Goal: Task Accomplishment & Management: Complete application form

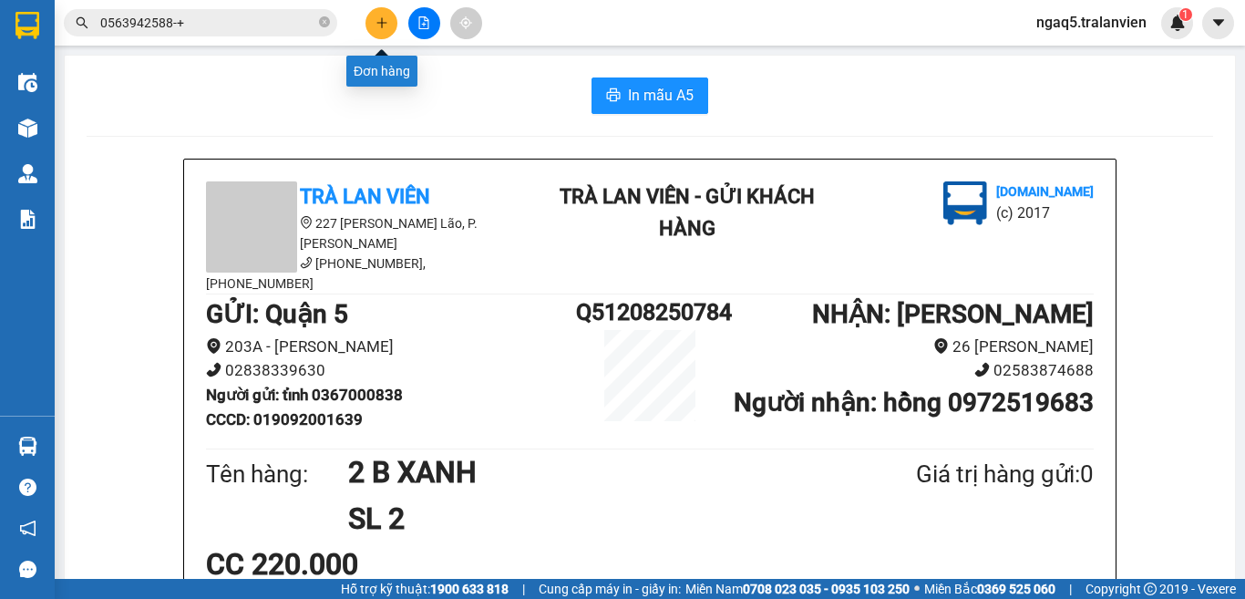
click at [371, 22] on button at bounding box center [382, 23] width 32 height 32
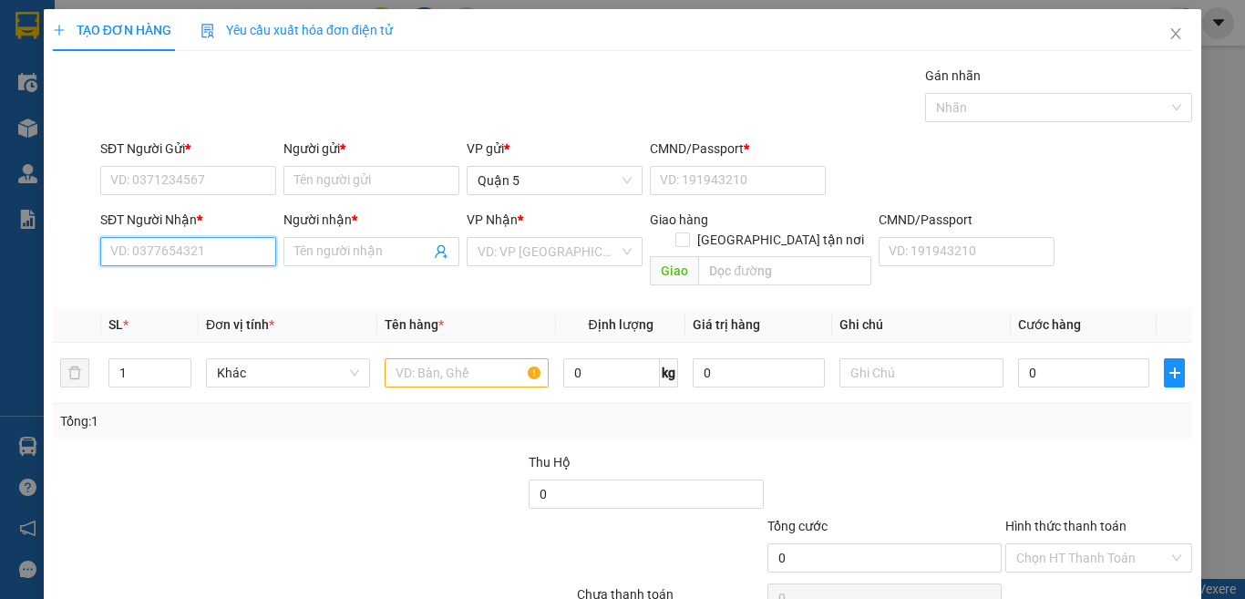
click at [214, 255] on input "SĐT Người Nhận *" at bounding box center [188, 251] width 176 height 29
click at [188, 286] on div "0935073086 - NƯƠNG" at bounding box center [185, 288] width 151 height 20
type input "0935073086"
type input "NƯƠNG"
type input "0935073086"
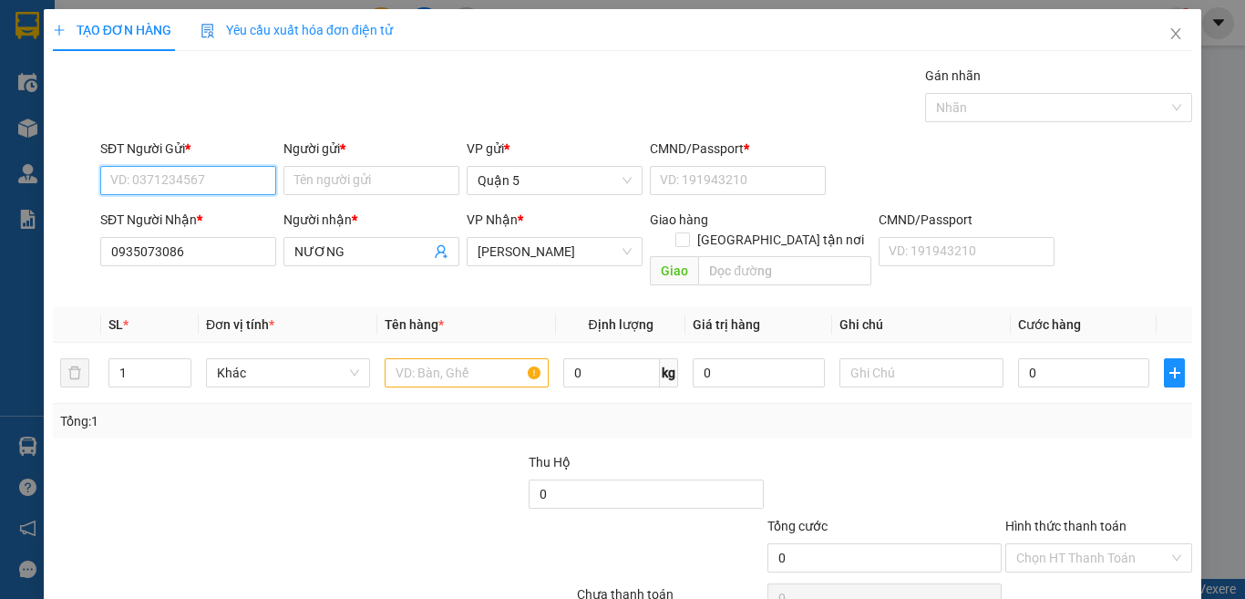
click at [180, 183] on input "SĐT Người Gửi *" at bounding box center [188, 180] width 176 height 29
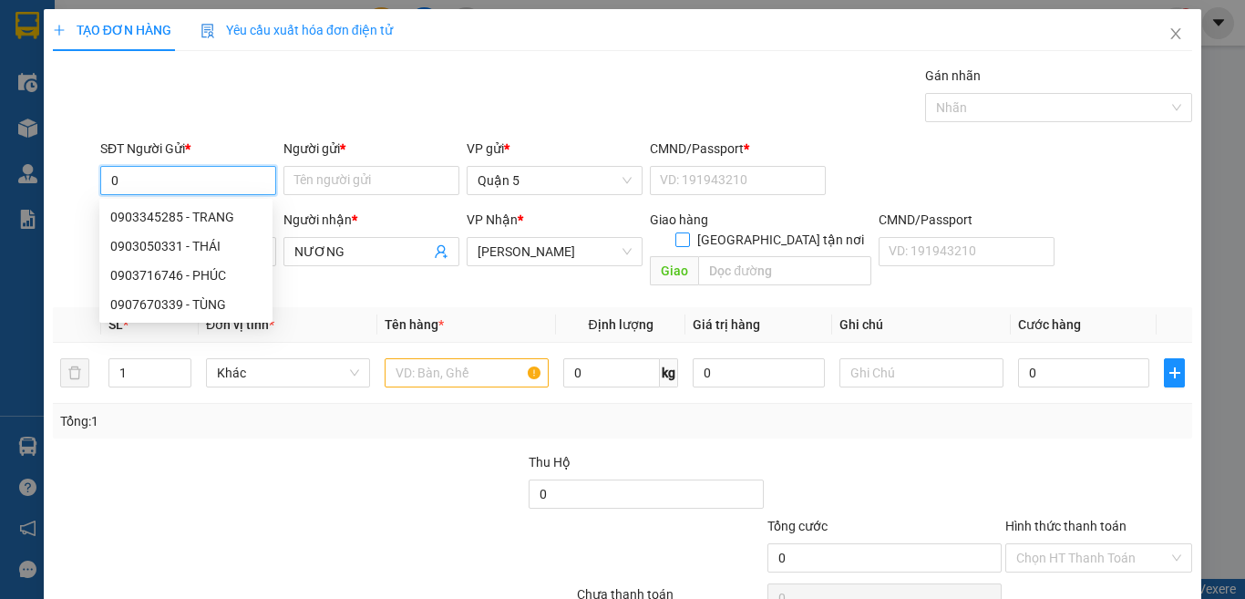
type input "0"
click at [690, 232] on span at bounding box center [682, 239] width 15 height 15
click at [688, 232] on input "[GEOGRAPHIC_DATA] tận nơi" at bounding box center [681, 238] width 13 height 13
checkbox input "true"
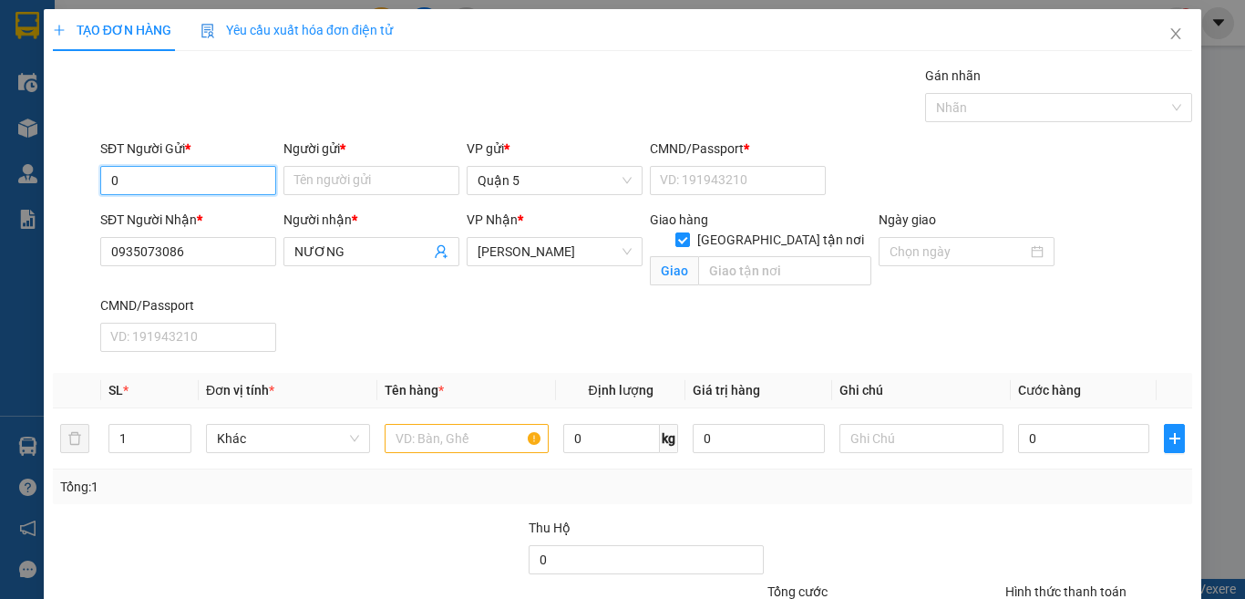
click at [139, 179] on input "0" at bounding box center [188, 180] width 176 height 29
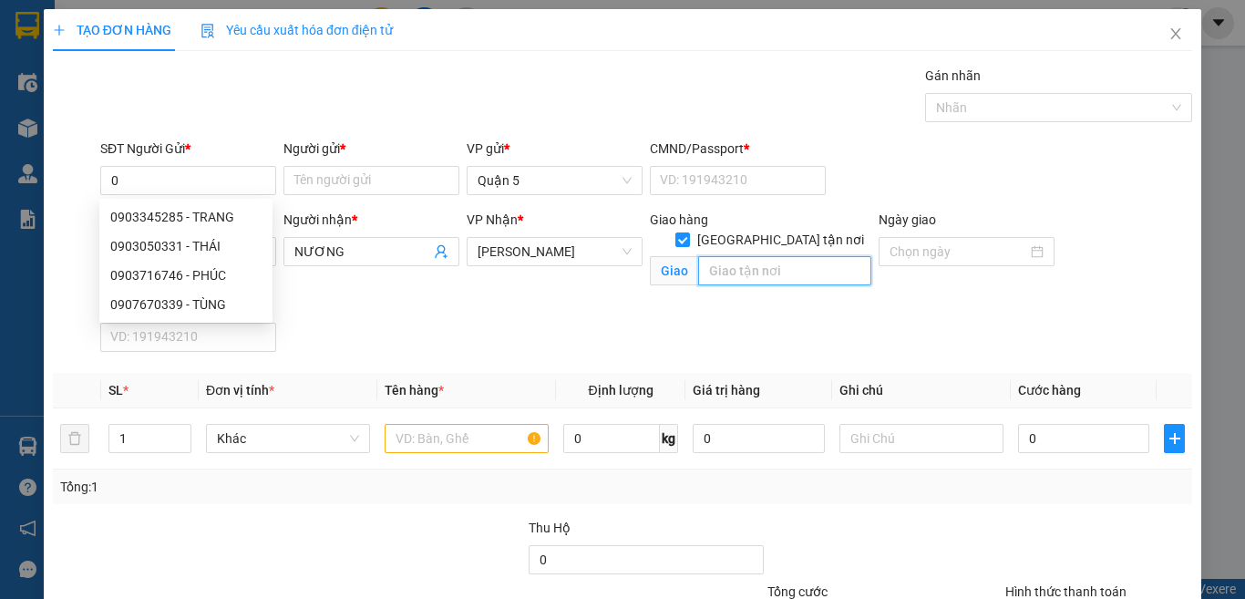
click at [698, 256] on input "text" at bounding box center [784, 270] width 173 height 29
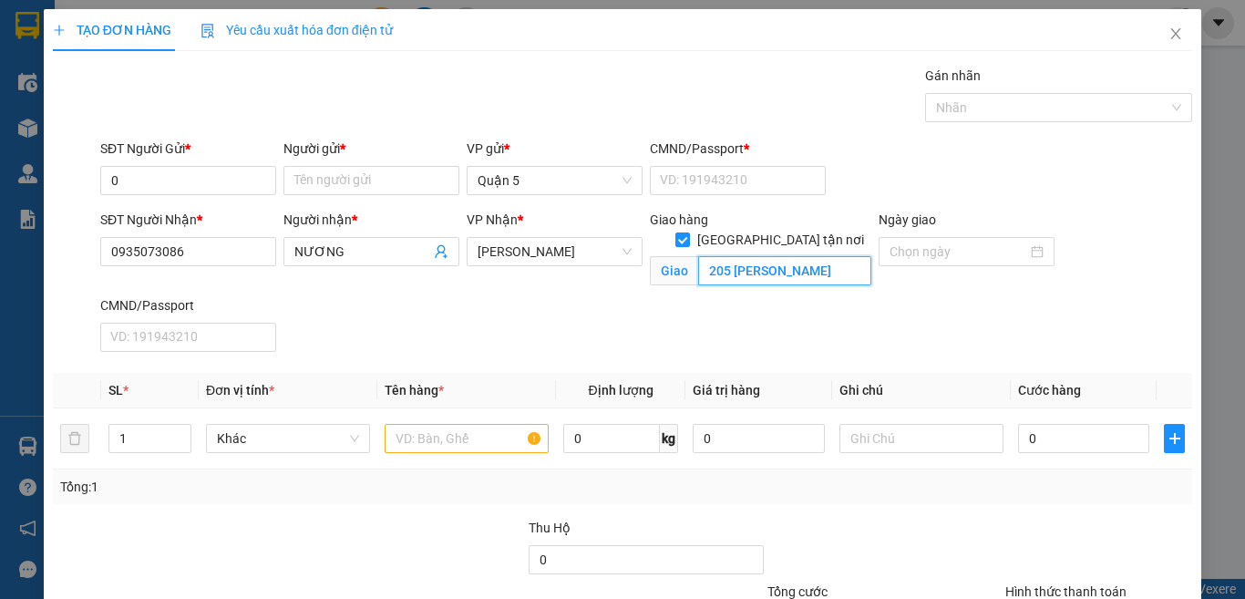
scroll to position [0, 11]
type input "205 [PERSON_NAME]"
click at [172, 189] on input "0" at bounding box center [188, 180] width 176 height 29
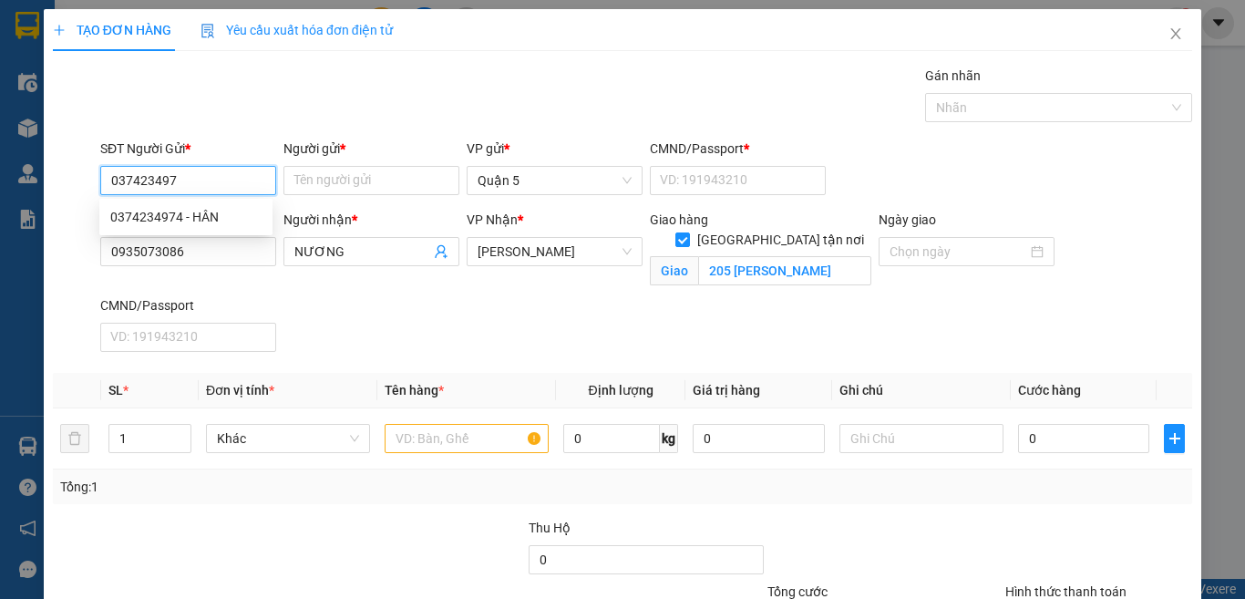
type input "0374234974"
click at [198, 207] on div "0374234974 - HÂN" at bounding box center [185, 217] width 151 height 20
type input "HÂN"
type input "1"
type input "0374234974"
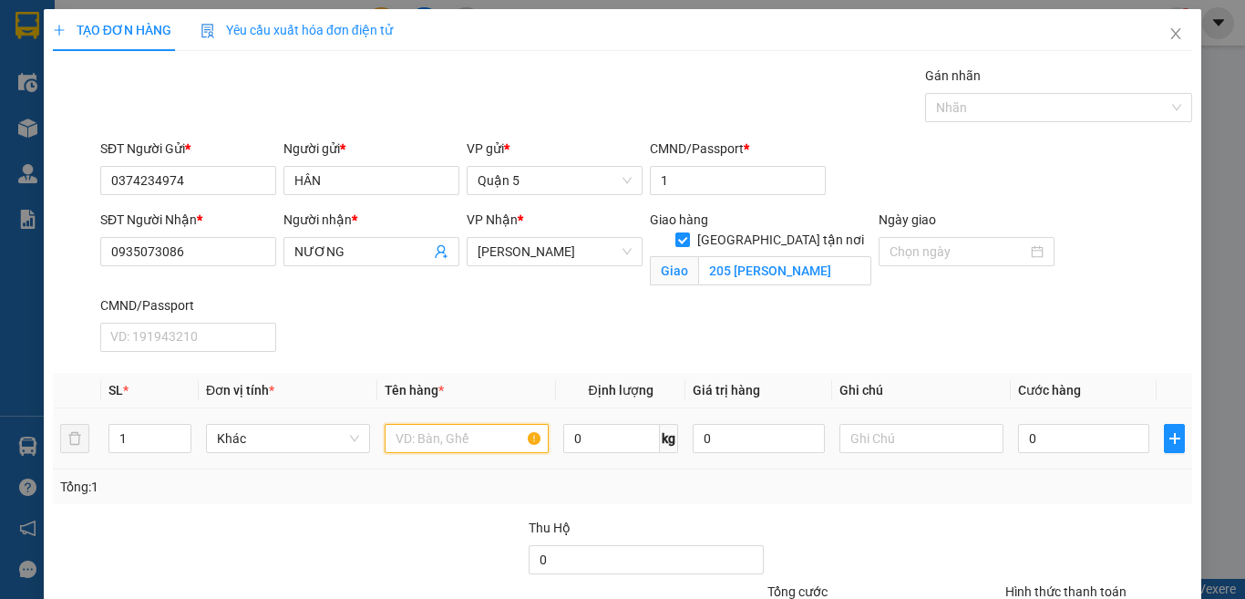
click at [414, 436] on input "text" at bounding box center [467, 438] width 164 height 29
click at [137, 446] on input "1" at bounding box center [149, 438] width 81 height 27
type input "3"
click at [401, 442] on input "text" at bounding box center [467, 438] width 164 height 29
type input "3 T VÀNG"
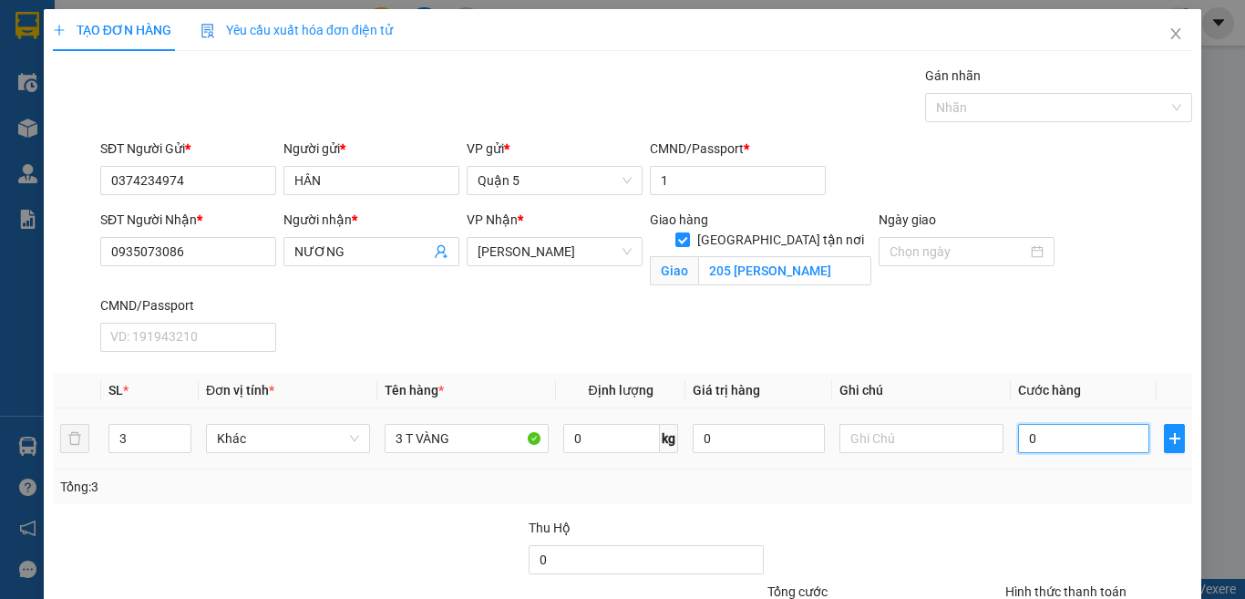
click at [1037, 447] on input "0" at bounding box center [1083, 438] width 131 height 29
type input "2"
type input "21"
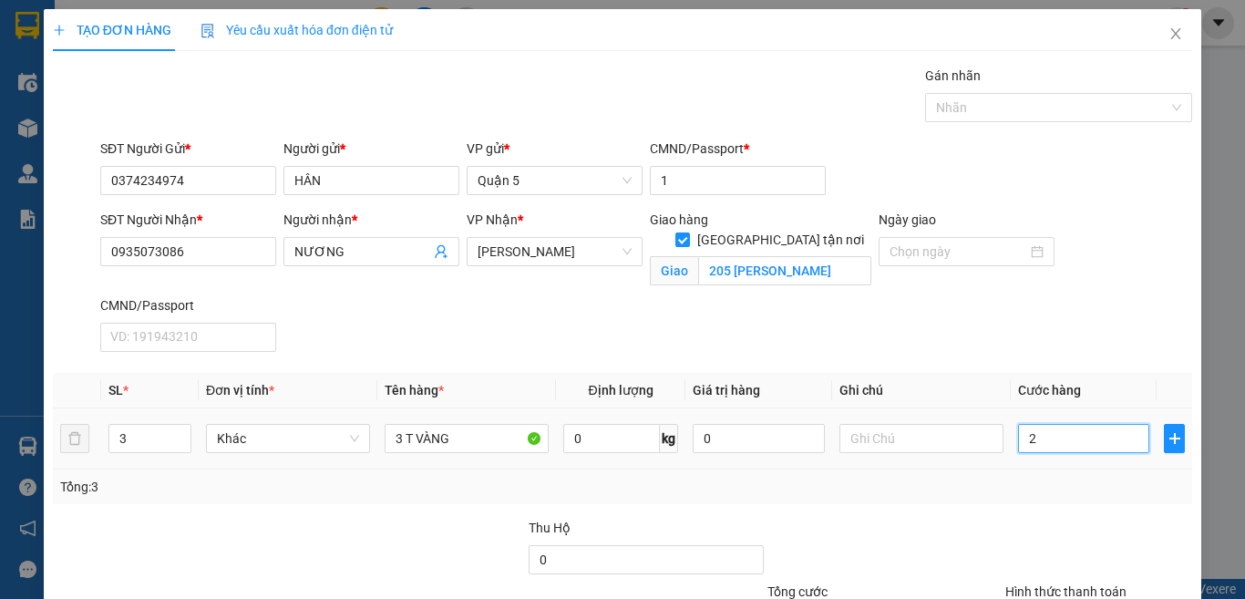
type input "21"
type input "210"
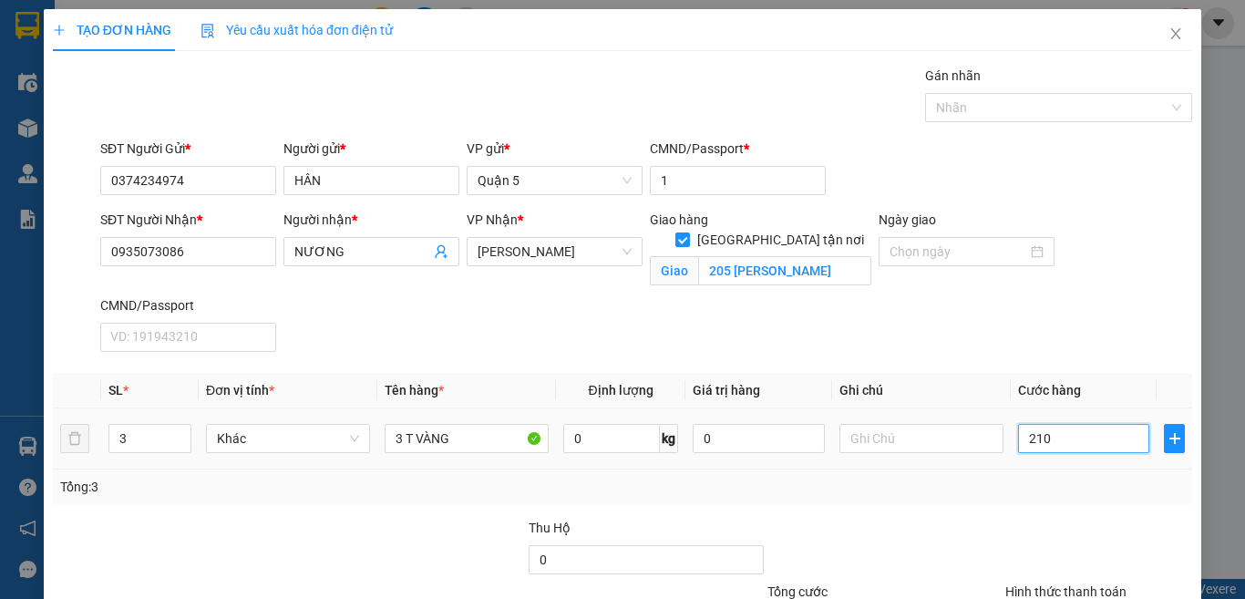
scroll to position [161, 0]
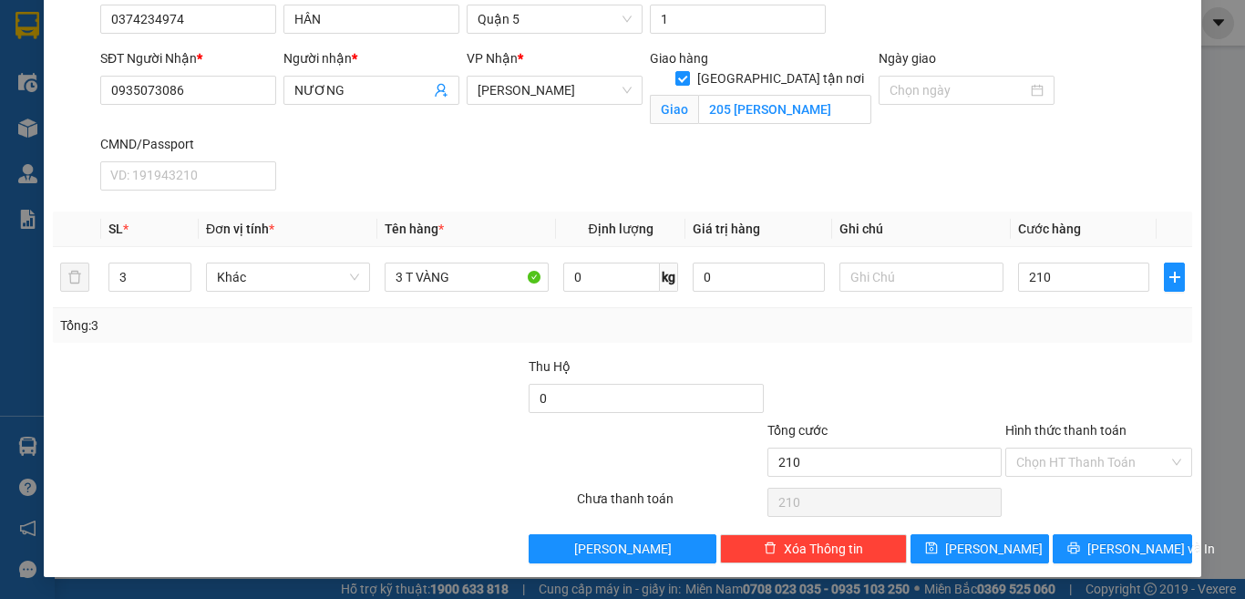
type input "210.000"
click at [1043, 432] on label "Hình thức thanh toán" at bounding box center [1065, 430] width 121 height 15
click at [1043, 448] on input "Hình thức thanh toán" at bounding box center [1092, 461] width 152 height 27
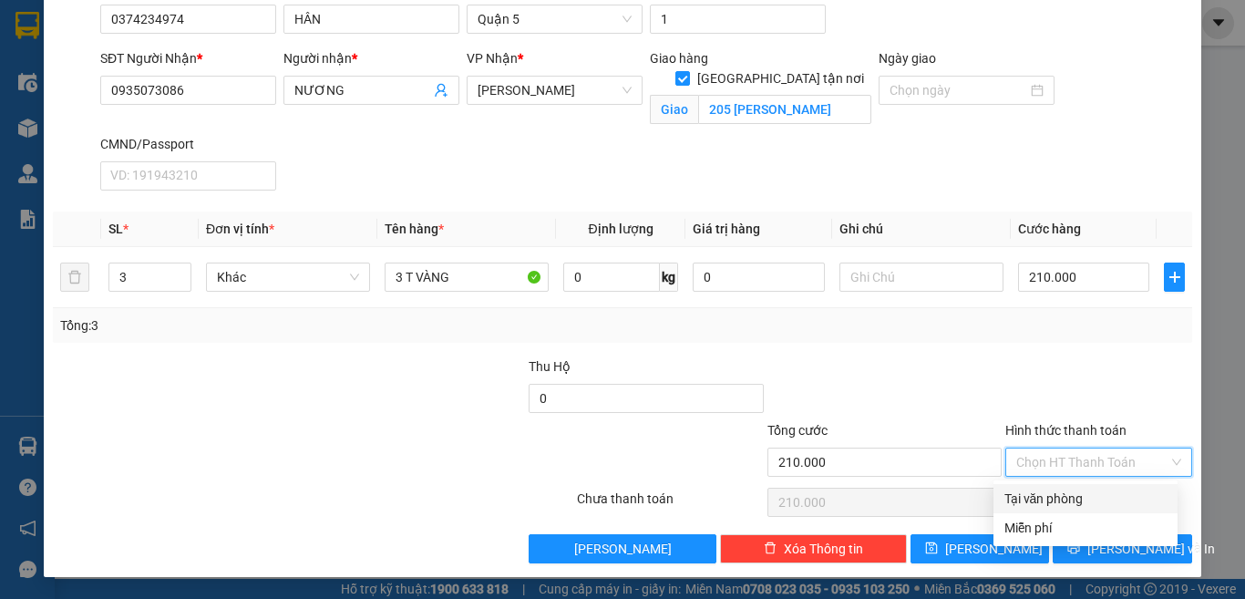
click at [1067, 493] on div "Tại văn phòng" at bounding box center [1086, 499] width 162 height 20
type input "0"
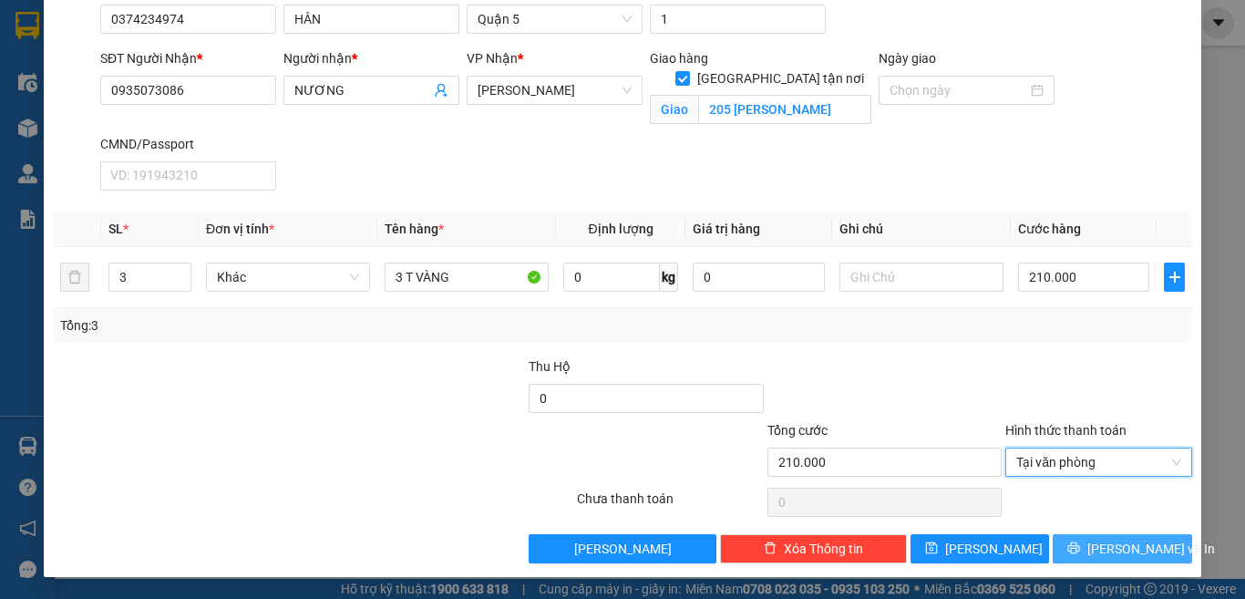
click at [1067, 534] on button "[PERSON_NAME] và In" at bounding box center [1122, 548] width 139 height 29
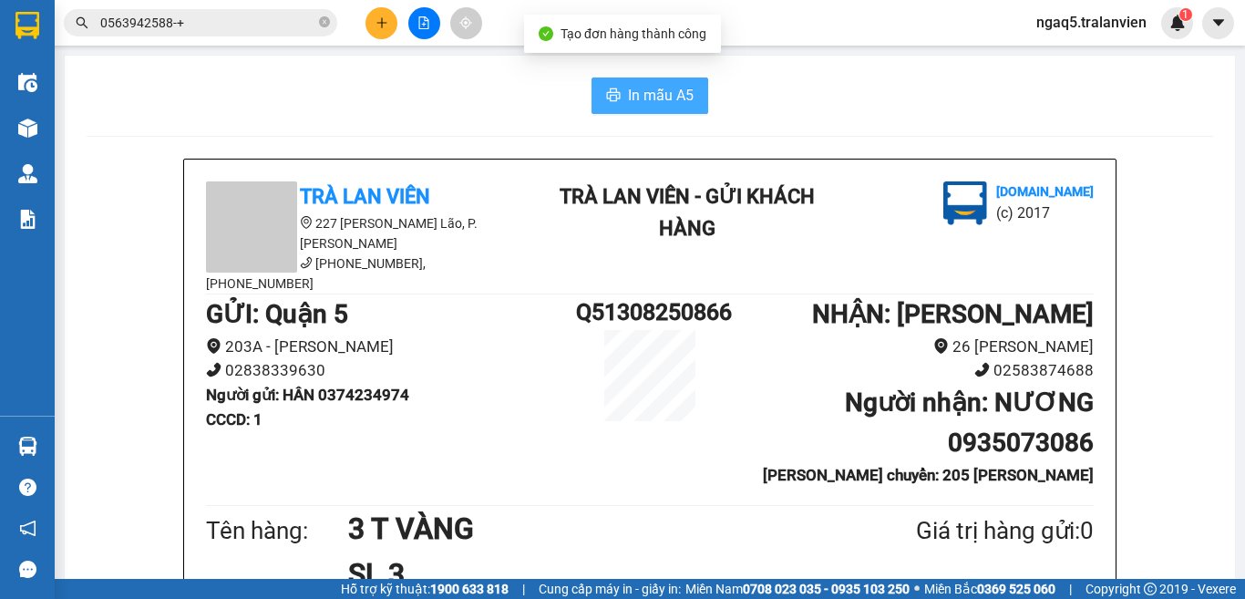
click at [616, 102] on button "In mẫu A5" at bounding box center [650, 95] width 117 height 36
